Goal: Information Seeking & Learning: Find specific fact

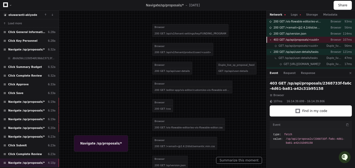
scroll to position [43, 0]
click at [296, 45] on span "GET /sp/api/proposals/<uuid>" at bounding box center [298, 46] width 40 height 4
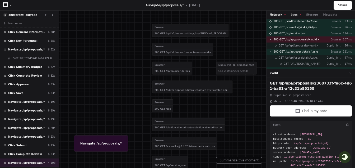
click at [293, 16] on button "Logs" at bounding box center [295, 15] width 10 height 4
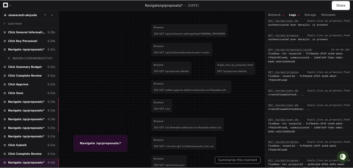
scroll to position [324, 0]
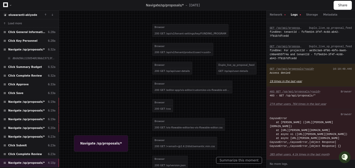
click at [297, 80] on app-text-suspense "19 times in the last year" at bounding box center [285, 81] width 32 height 3
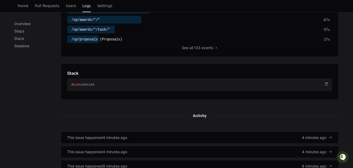
scroll to position [221, 0]
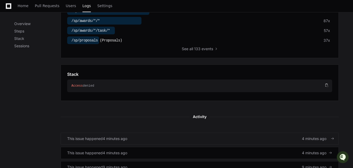
click at [160, 137] on div "This issue happened 4 minutes ago 4 minutes ago" at bounding box center [199, 138] width 265 height 5
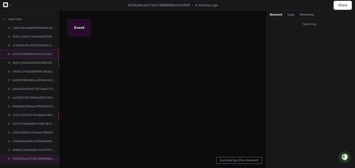
click at [48, 54] on span "af372018f582b61fe51523adf8cdc680" at bounding box center [33, 54] width 43 height 4
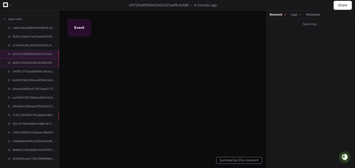
click at [47, 59] on div "bb8131f2ba4ea901636d4c802002ee80" at bounding box center [29, 62] width 59 height 9
click at [288, 16] on div "Network Logs Metadata" at bounding box center [310, 15] width 88 height 8
click at [290, 16] on button "Logs" at bounding box center [295, 15] width 10 height 4
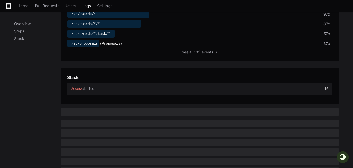
scroll to position [219, 0]
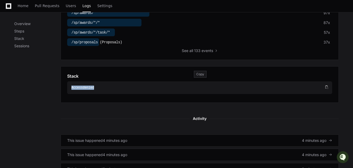
click at [120, 87] on div "Access denied" at bounding box center [197, 87] width 253 height 4
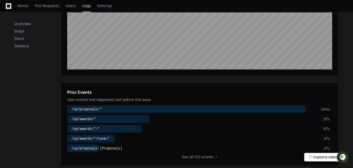
scroll to position [115, 0]
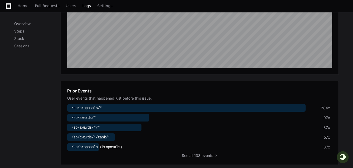
click at [126, 108] on div at bounding box center [186, 108] width 239 height 8
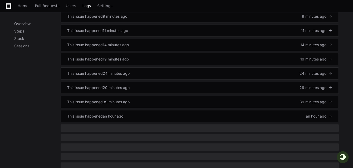
scroll to position [365, 0]
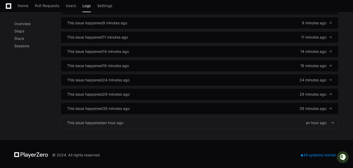
click at [333, 122] on span at bounding box center [333, 123] width 4 height 4
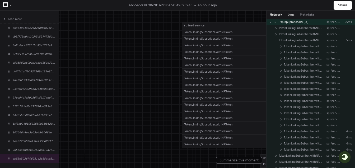
click at [287, 16] on button "Logs" at bounding box center [290, 15] width 7 height 4
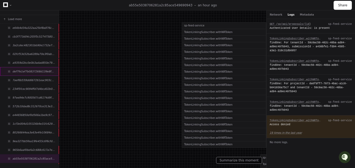
click at [34, 69] on span "def7fe1ef7b0837268d139e8f852c19f" at bounding box center [33, 71] width 43 height 4
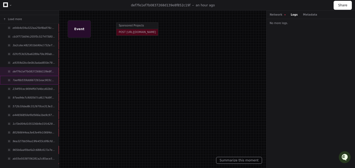
click at [32, 81] on span "7aef6b559dd667261eac903c94b2d06f" at bounding box center [33, 80] width 43 height 4
click at [34, 93] on div "97ee94e7c900567cd6174d9f2cad1729" at bounding box center [29, 97] width 59 height 9
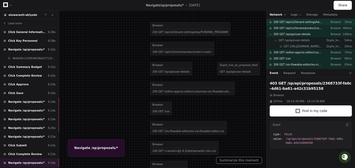
click at [292, 19] on div "200 GET /api/v2/tenant-settings/key/FUNDING_PROGRAM Browser 30ms" at bounding box center [310, 22] width 88 height 6
click at [293, 16] on button "Logs" at bounding box center [295, 15] width 10 height 4
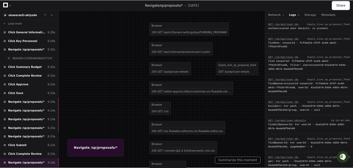
scroll to position [324, 0]
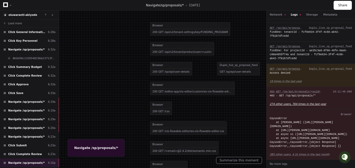
click at [311, 102] on app-text-suspense "274 other users, 764 times in the last year" at bounding box center [297, 103] width 56 height 3
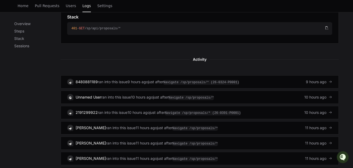
scroll to position [279, 0]
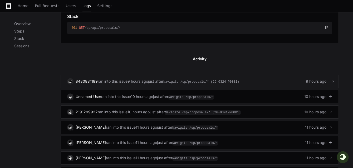
click at [322, 79] on span "9 hours ago" at bounding box center [316, 81] width 21 height 5
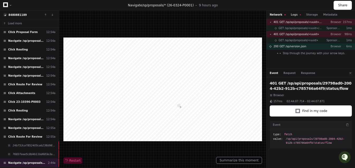
click at [294, 15] on button "Logs" at bounding box center [295, 15] width 10 height 4
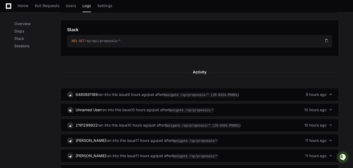
scroll to position [267, 0]
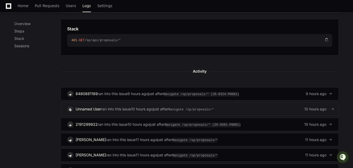
click at [335, 107] on span at bounding box center [333, 109] width 4 height 4
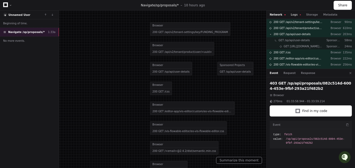
click at [294, 15] on button "Logs" at bounding box center [295, 15] width 10 height 4
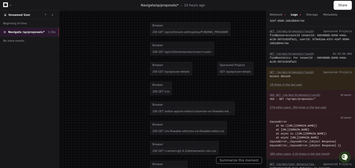
scroll to position [377, 0]
click at [318, 42] on div "findByUserAccountId tenantId: b95488bb-bd40-44ea-ac2b-5072c02dfa21, userId: 675…" at bounding box center [310, 40] width 82 height 12
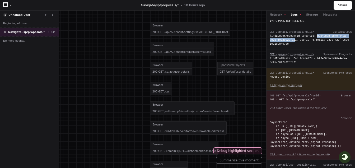
drag, startPoint x: 318, startPoint y: 42, endPoint x: 295, endPoint y: 47, distance: 23.4
click at [295, 46] on div "findByUserAccountId tenantId: b95488bb-bd40-44ea-ac2b-5072c02dfa21, userId: 675…" at bounding box center [310, 40] width 82 height 12
copy div "b95488bb-bd40-44ea-ac2b-5072c02dfa21"
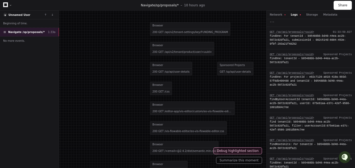
scroll to position [209, 0]
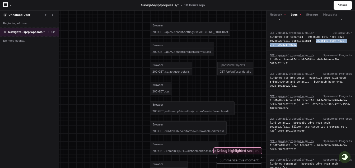
click at [315, 47] on div "findOne: For tenantId - b95488bb-bd40-44ea-ac2b-5072c02dfa21, submissionId - 08…" at bounding box center [310, 41] width 82 height 12
copy div "082c514d-6004-453e-9fbf-293a21f482b2"
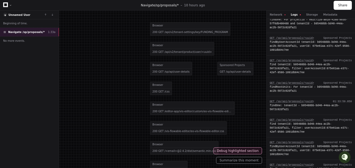
scroll to position [266, 0]
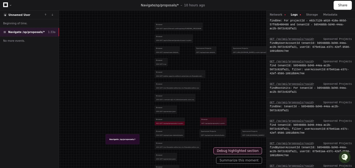
drag, startPoint x: 176, startPoint y: 68, endPoint x: 159, endPoint y: 41, distance: 31.6
click at [159, 41] on div at bounding box center [171, 59] width 212 height 100
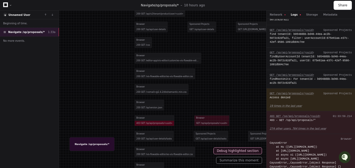
scroll to position [356, 0]
drag, startPoint x: 315, startPoint y: 71, endPoint x: 313, endPoint y: 68, distance: 3.4
click at [313, 67] on div "findByUserAccountId tenantId: b95488bb-bd40-44ea-ac2b-5072c02dfa21, userId: 675…" at bounding box center [310, 61] width 82 height 12
copy div "675e61aa-e37c-42ef-9586-1091db84c7ee"
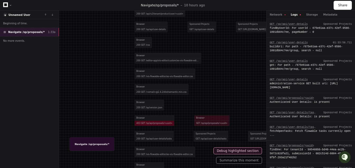
scroll to position [95, 0]
drag, startPoint x: 344, startPoint y: 87, endPoint x: 312, endPoint y: 92, distance: 32.6
click at [312, 90] on div "administration-service GET built uri: https://rsam.app.cayuse.com/api/v2/person…" at bounding box center [310, 86] width 82 height 8
copy div "675e61aa-e37c-42ef-9586-1091db84c7ee"
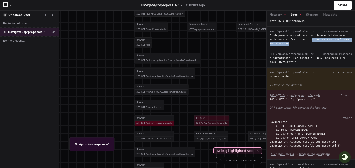
scroll to position [380, 0]
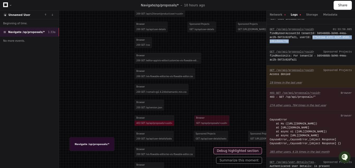
drag, startPoint x: 315, startPoint y: 49, endPoint x: 313, endPoint y: 45, distance: 5.1
click at [313, 43] on div "findByUserAccountId tenantId: b95488bb-bd40-44ea-ac2b-5072c02dfa21, userId: 675…" at bounding box center [310, 37] width 82 height 12
copy div "675e61aa-e37c-42ef-9586-1091db84c7ee"
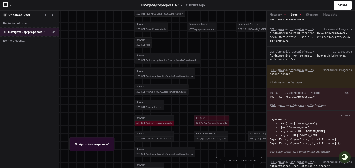
scroll to position [90, 0]
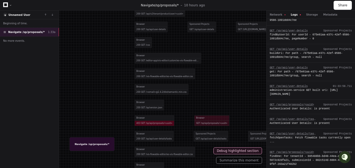
drag, startPoint x: 322, startPoint y: 97, endPoint x: 269, endPoint y: 92, distance: 53.2
click at [269, 92] on div "GET /sp/api/user-details 01:33:58.711 administration-service GET built uri: htt…" at bounding box center [310, 90] width 88 height 18
drag, startPoint x: 322, startPoint y: 102, endPoint x: 269, endPoint y: 94, distance: 53.3
click at [269, 94] on div "administration-service GET built uri: https://rsam.app.cayuse.com/api/v2/person…" at bounding box center [310, 92] width 82 height 8
copy div "https://rsam.app.cayuse.com/api/v2/person/user/675e61aa-e37c-42ef-9586-1091db84…"
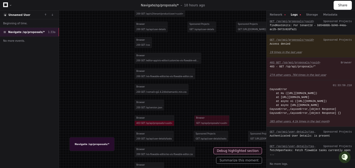
scroll to position [425, 0]
